Goal: Information Seeking & Learning: Find specific page/section

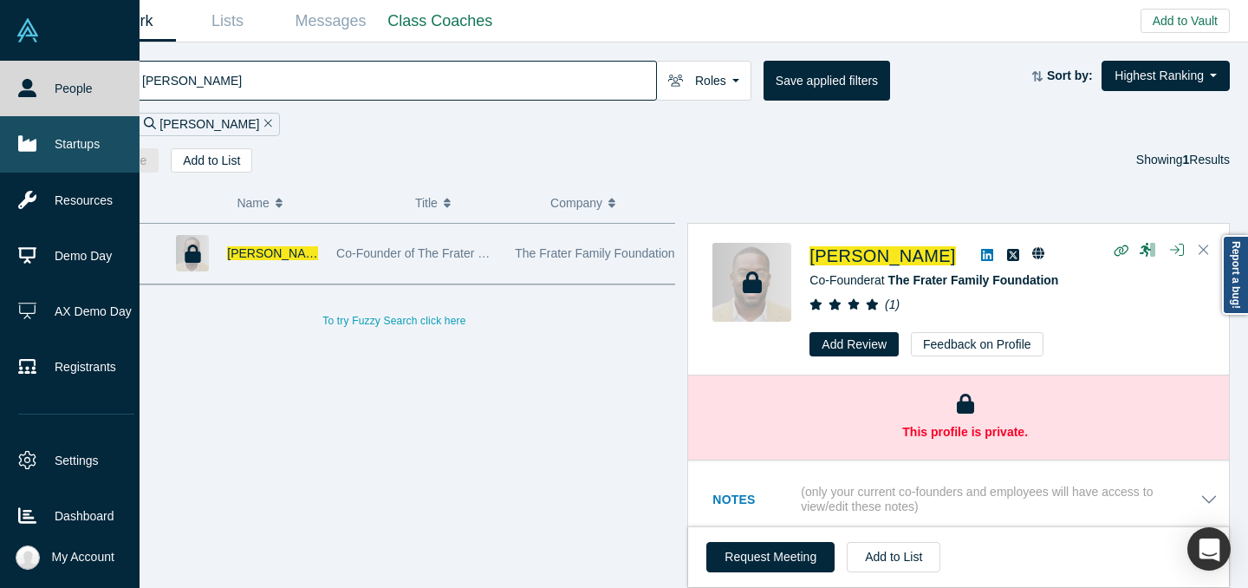
click at [40, 155] on link "Startups" at bounding box center [76, 143] width 153 height 55
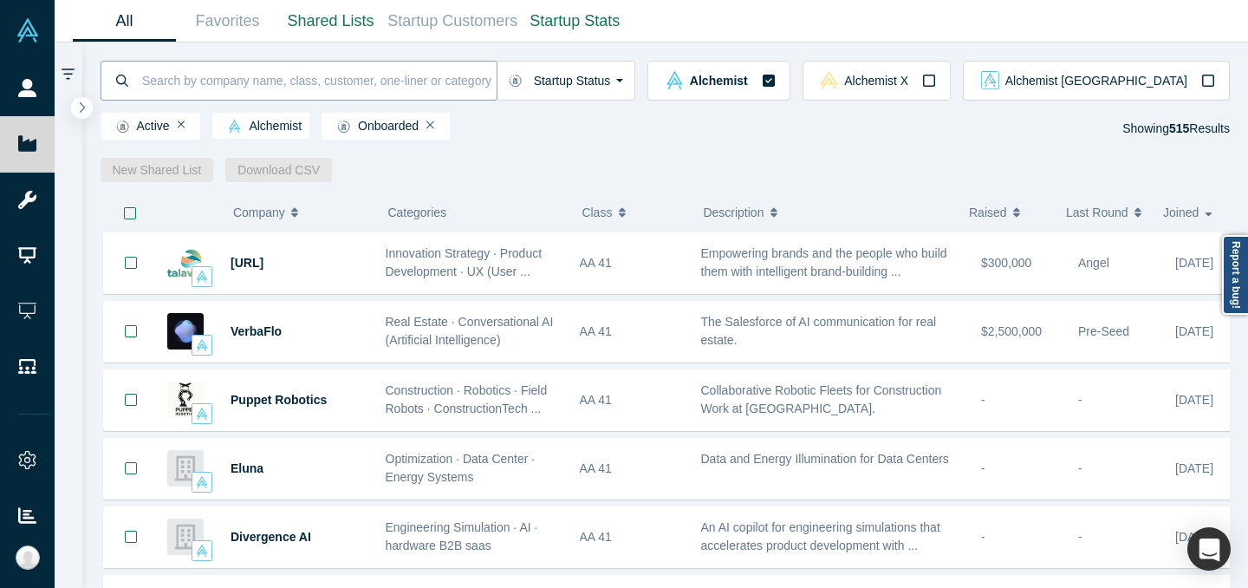
click at [413, 81] on input at bounding box center [318, 80] width 356 height 41
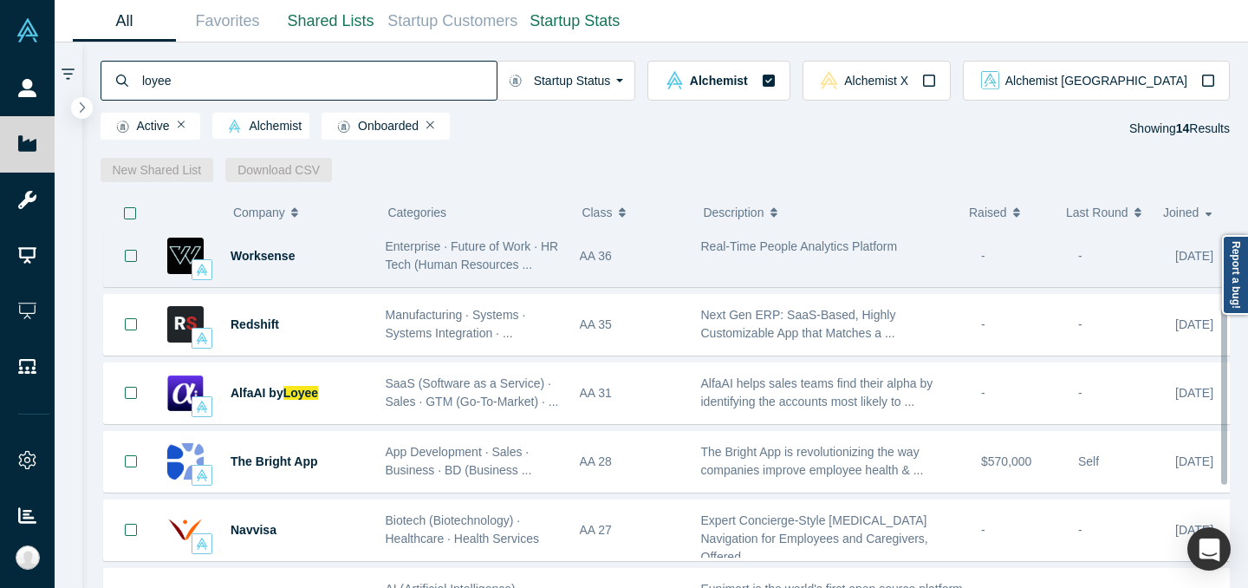
scroll to position [153, 0]
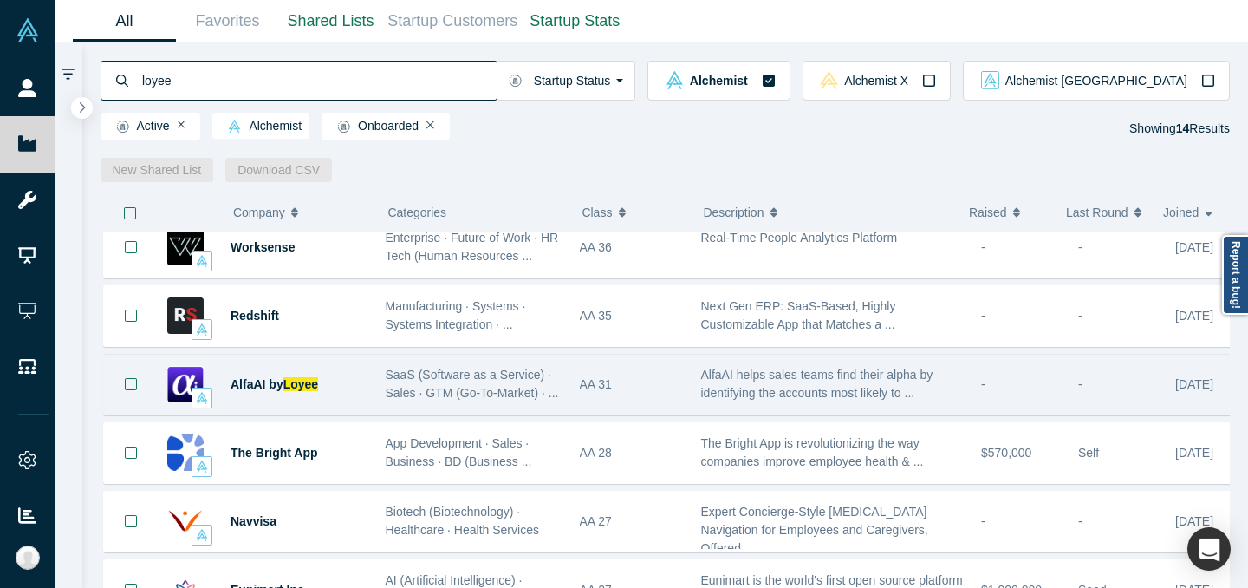
type input "loyee"
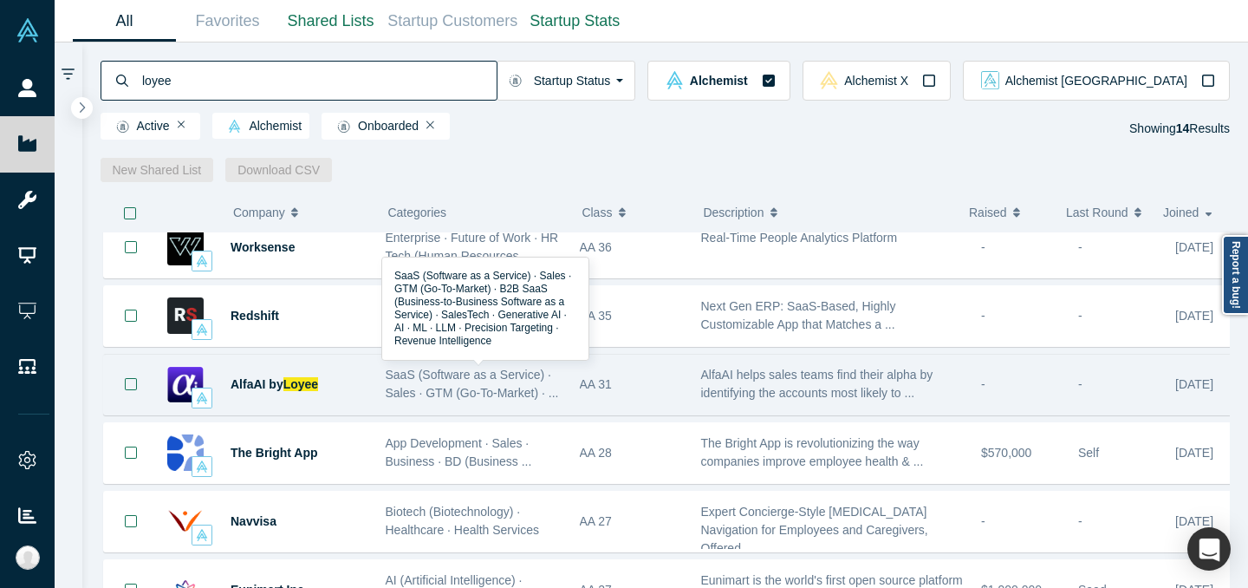
click at [551, 400] on div "SaaS (Software as a Service) · Sales · GTM (Go-To-Market) · ..." at bounding box center [474, 384] width 176 height 36
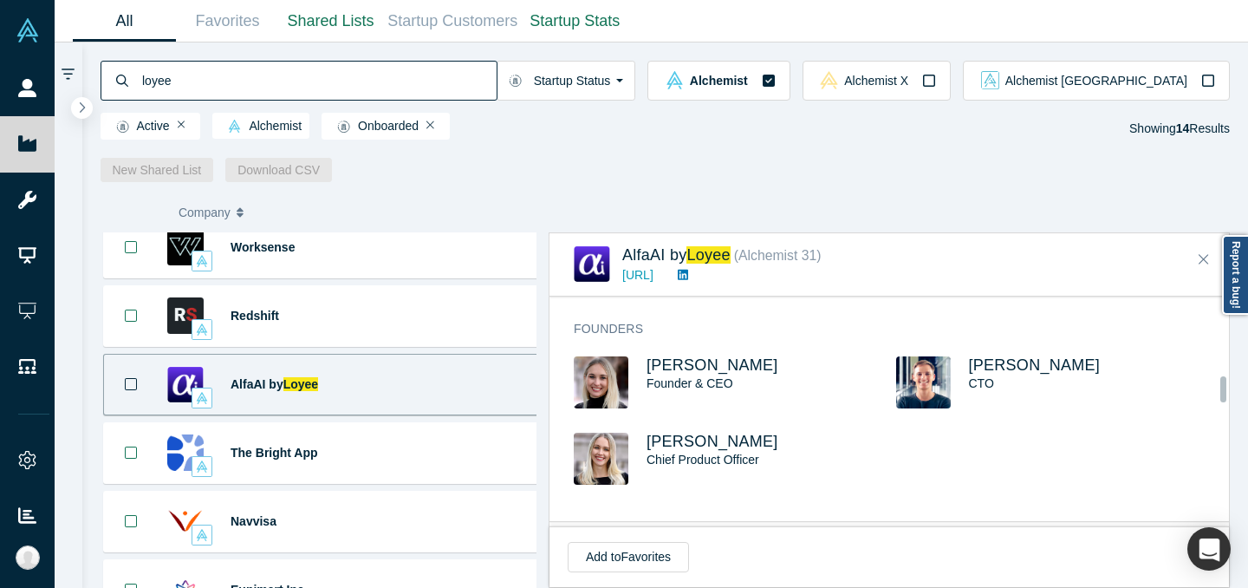
scroll to position [735, 0]
click at [1023, 367] on span "[PERSON_NAME]" at bounding box center [1035, 363] width 132 height 17
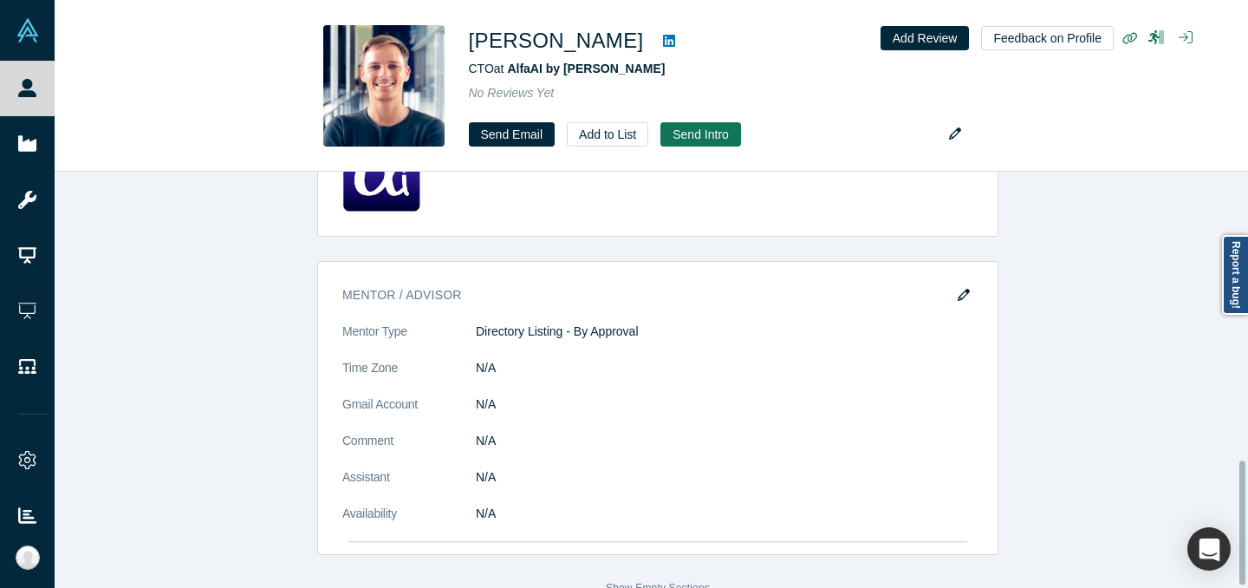
scroll to position [972, 0]
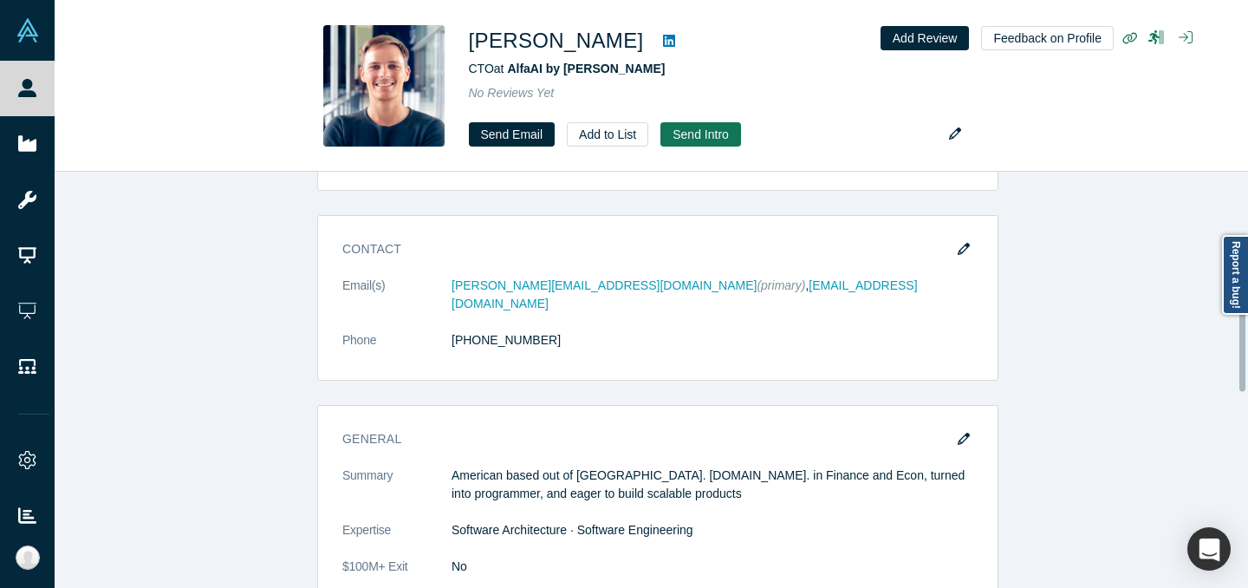
scroll to position [316, 0]
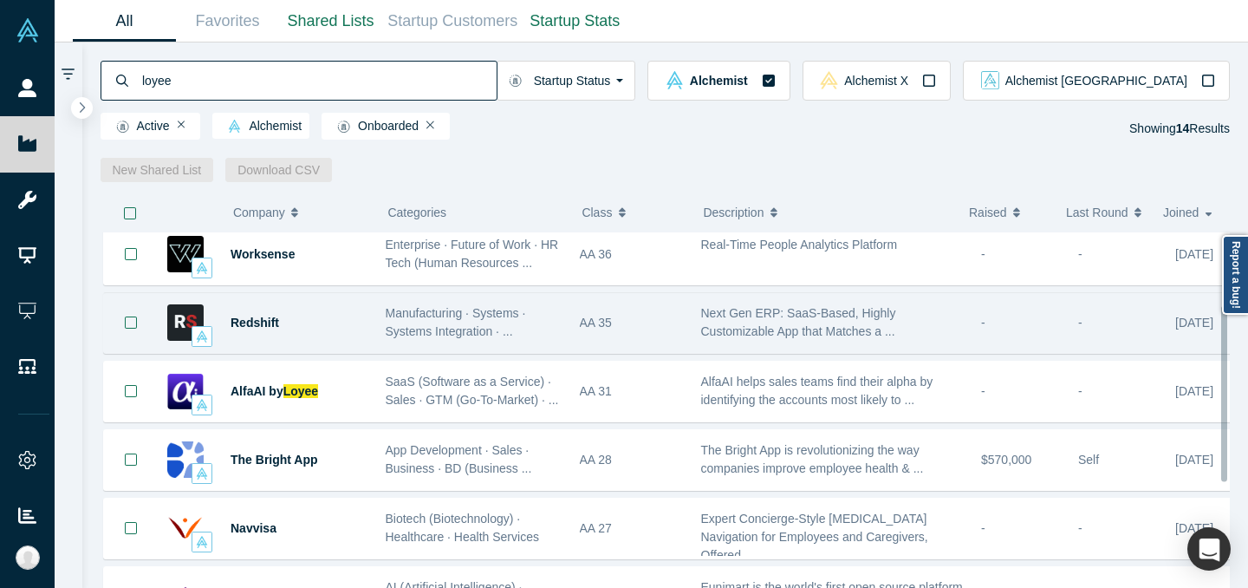
scroll to position [148, 0]
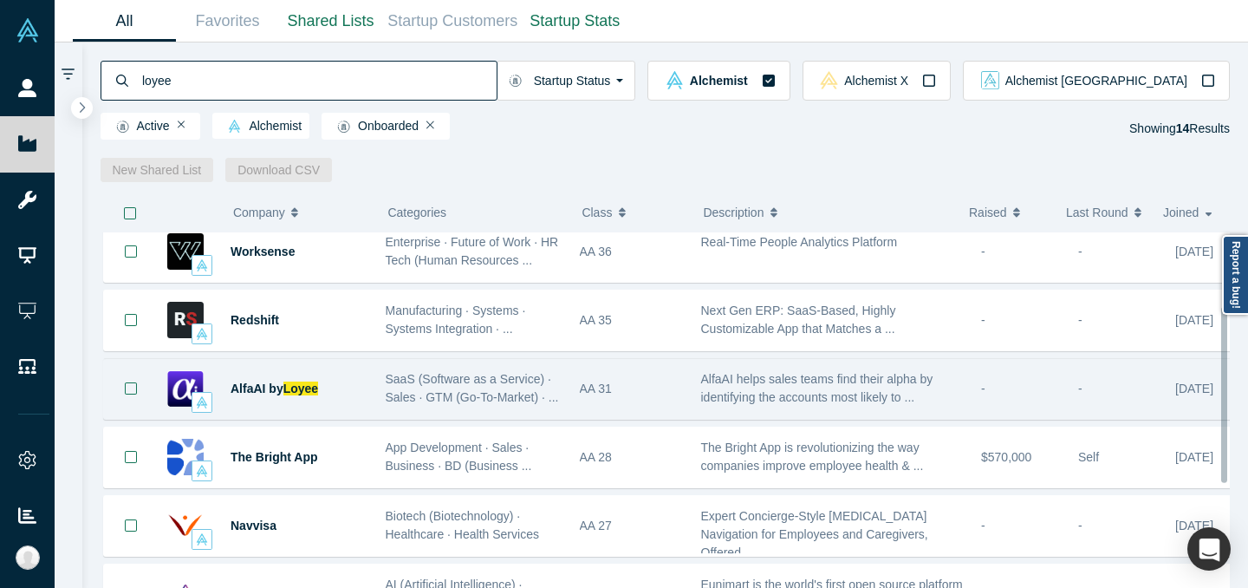
click at [634, 396] on div "AA 31" at bounding box center [631, 389] width 103 height 60
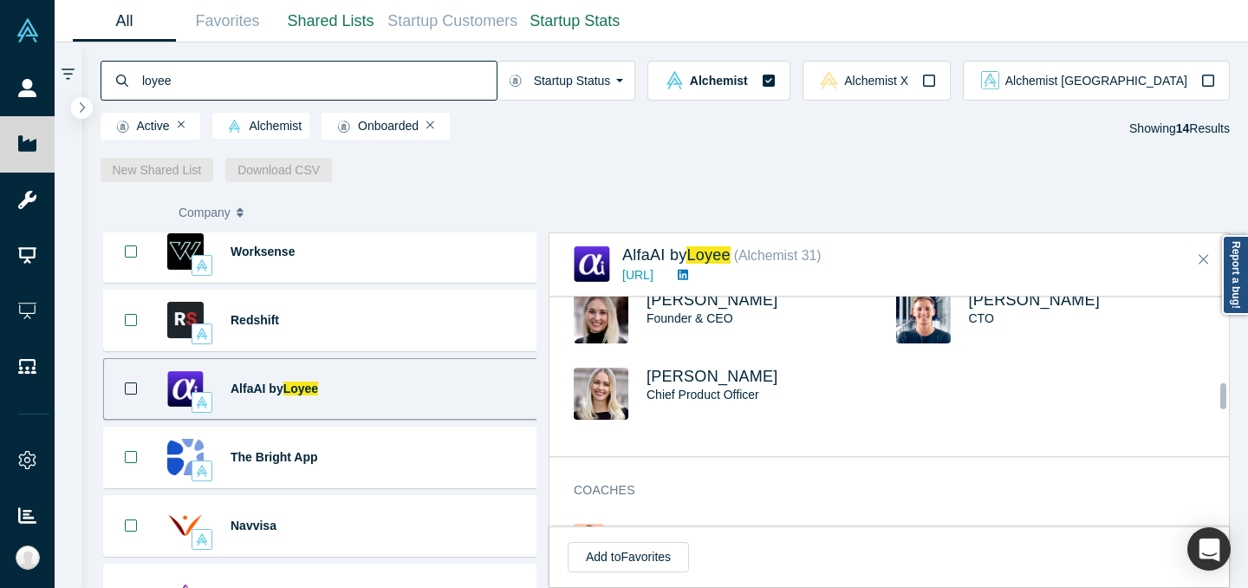
scroll to position [750, 0]
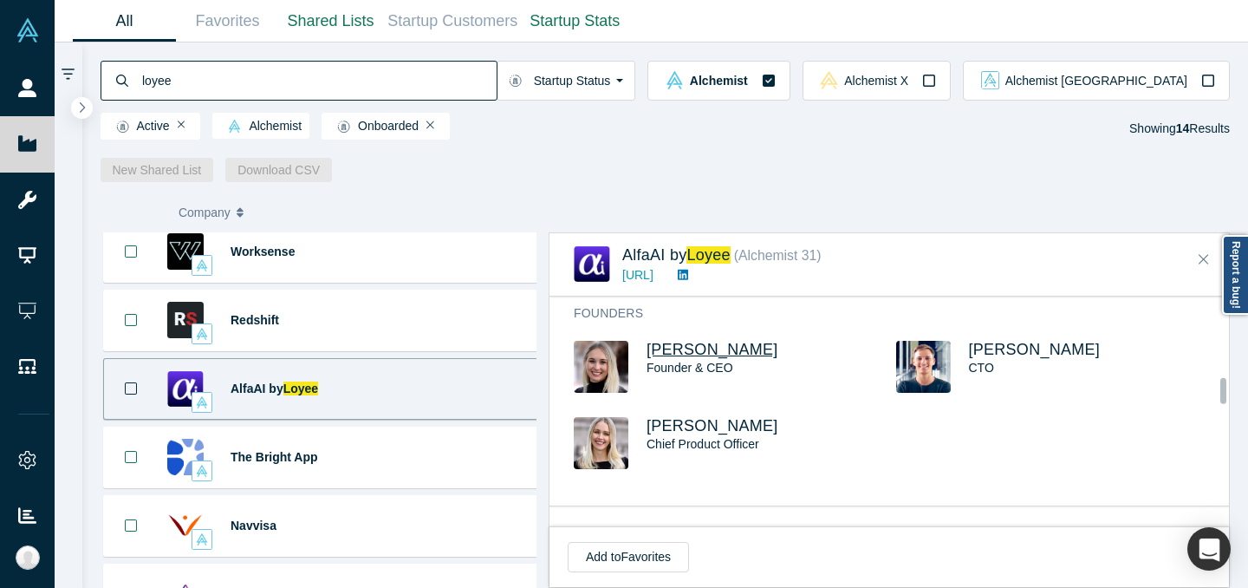
click at [767, 347] on span "[PERSON_NAME]" at bounding box center [713, 349] width 132 height 17
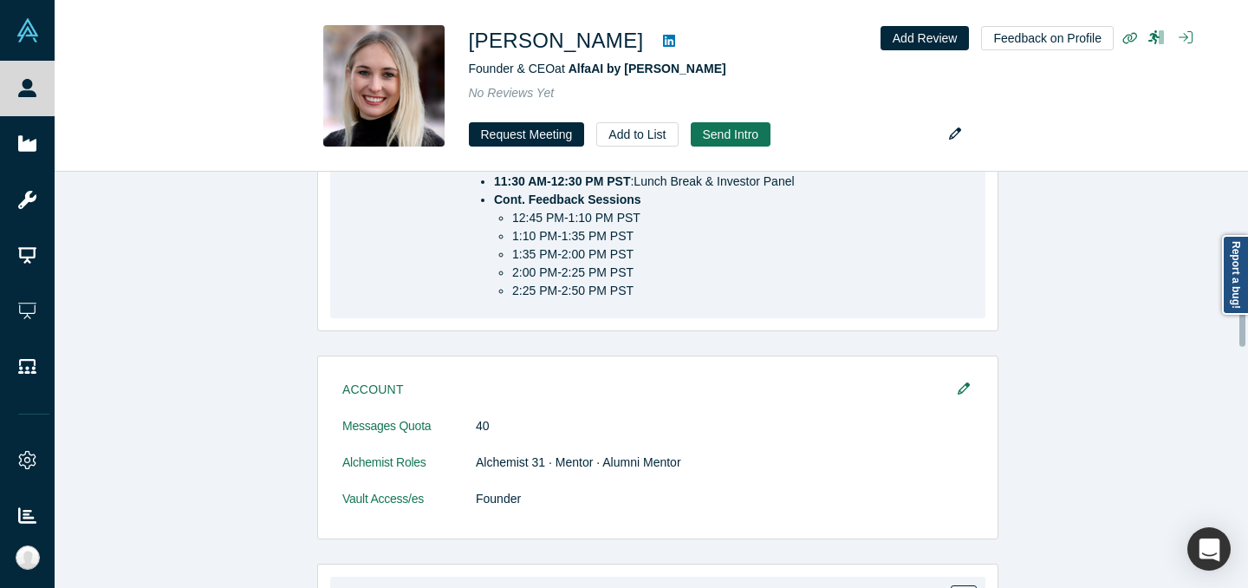
scroll to position [847, 0]
